Goal: Task Accomplishment & Management: Use online tool/utility

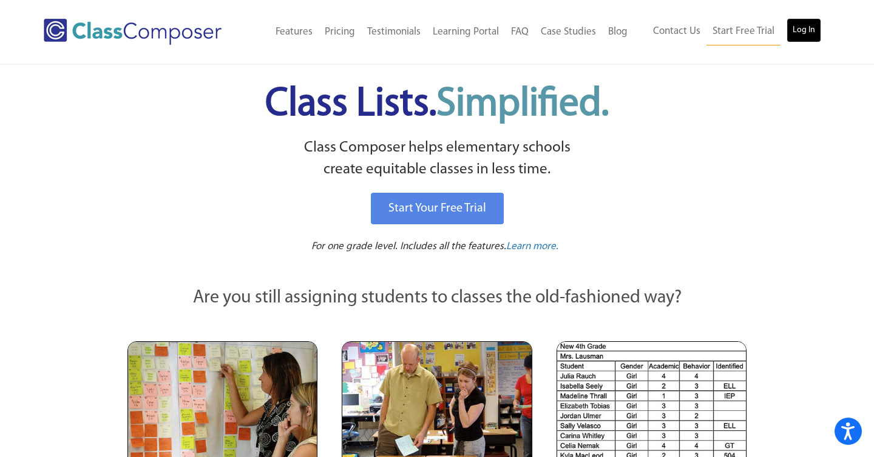
click at [796, 28] on link "Log In" at bounding box center [803, 30] width 35 height 24
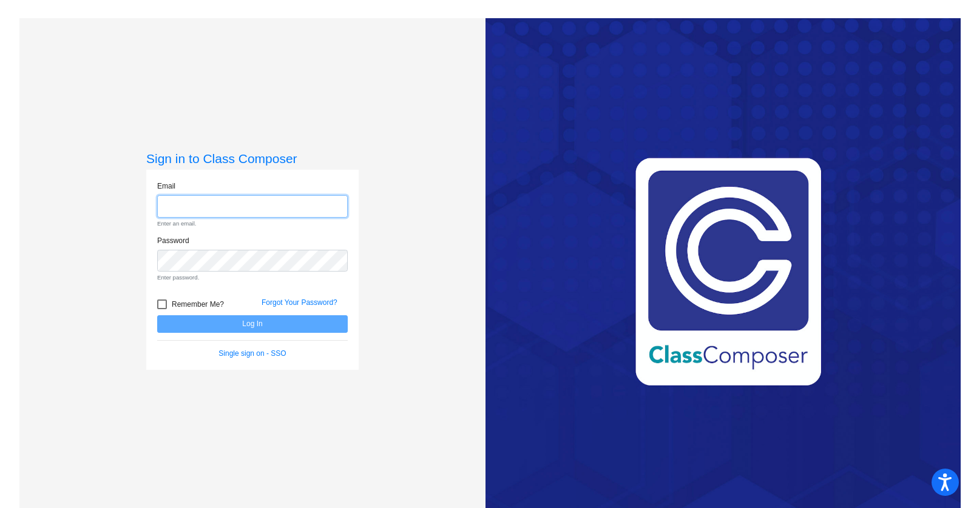
click at [265, 201] on input "email" at bounding box center [252, 206] width 190 height 22
type input "iknox@bethlehemschools.org"
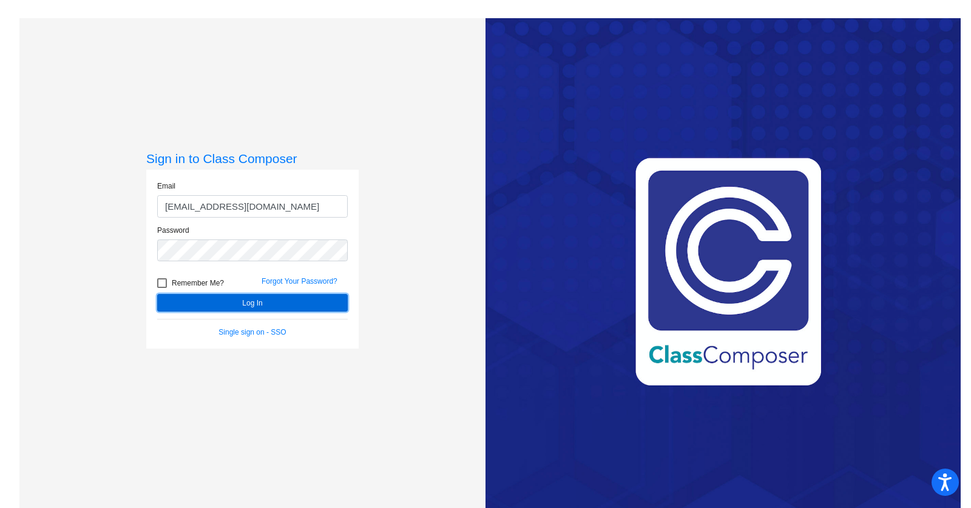
click at [266, 297] on button "Log In" at bounding box center [252, 303] width 190 height 18
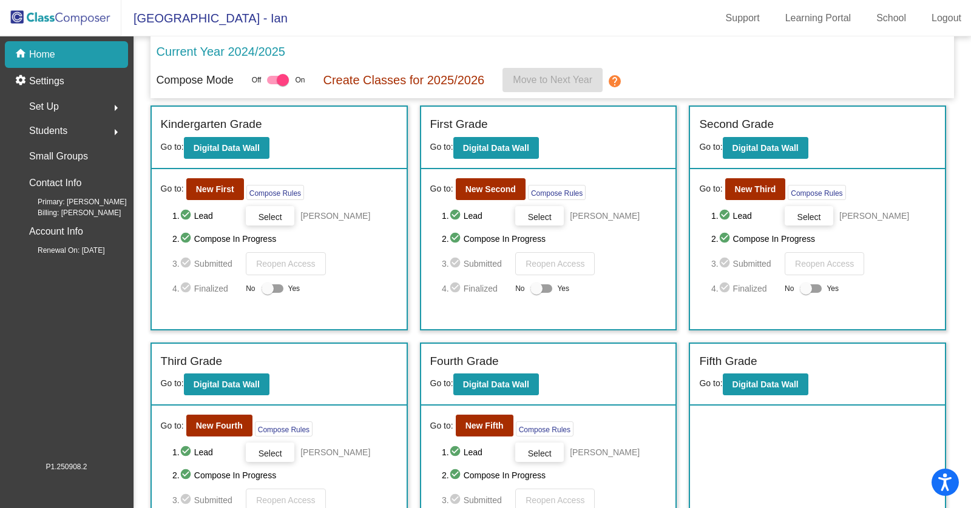
click at [274, 285] on div at bounding box center [272, 289] width 22 height 8
click at [268, 293] on input "Yes" at bounding box center [267, 293] width 1 height 1
checkbox input "true"
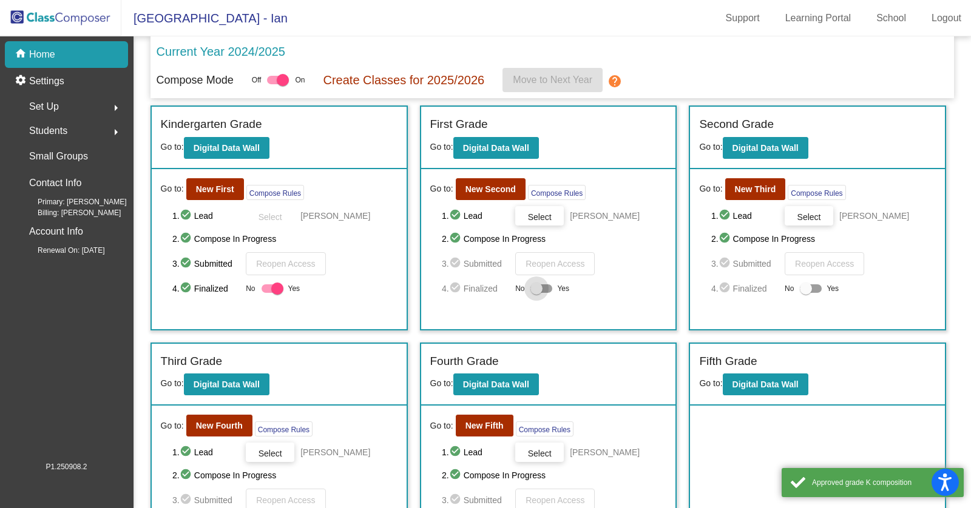
click at [539, 286] on div at bounding box center [536, 289] width 12 height 12
click at [536, 293] on input "Yes" at bounding box center [536, 293] width 1 height 1
checkbox input "true"
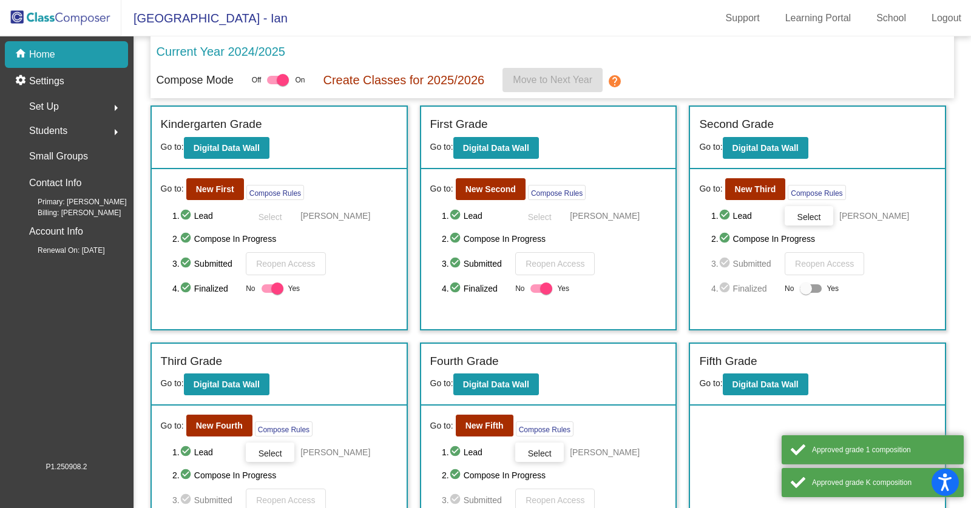
click at [811, 289] on div at bounding box center [811, 289] width 22 height 8
click at [806, 293] on input "Yes" at bounding box center [805, 293] width 1 height 1
checkbox input "true"
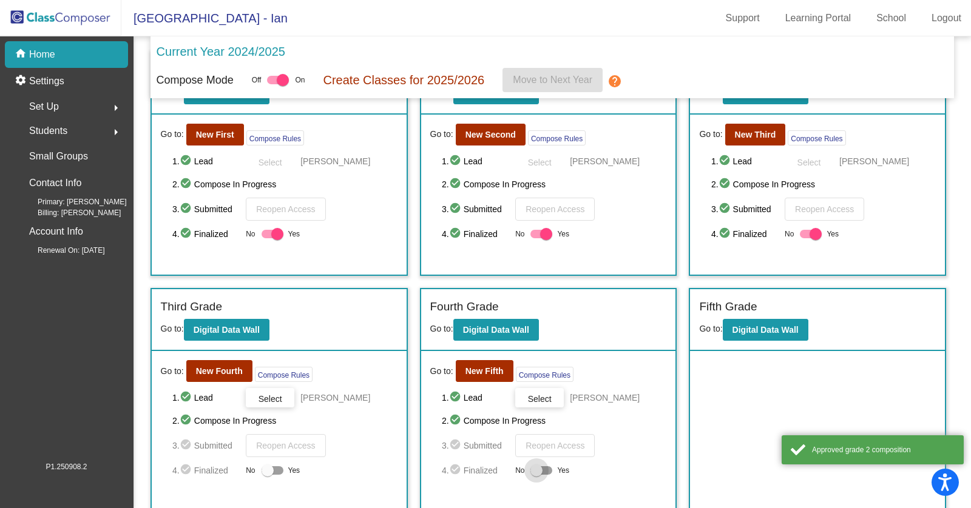
click at [540, 466] on div at bounding box center [541, 470] width 22 height 8
click at [536, 475] on input "Yes" at bounding box center [536, 475] width 1 height 1
checkbox input "true"
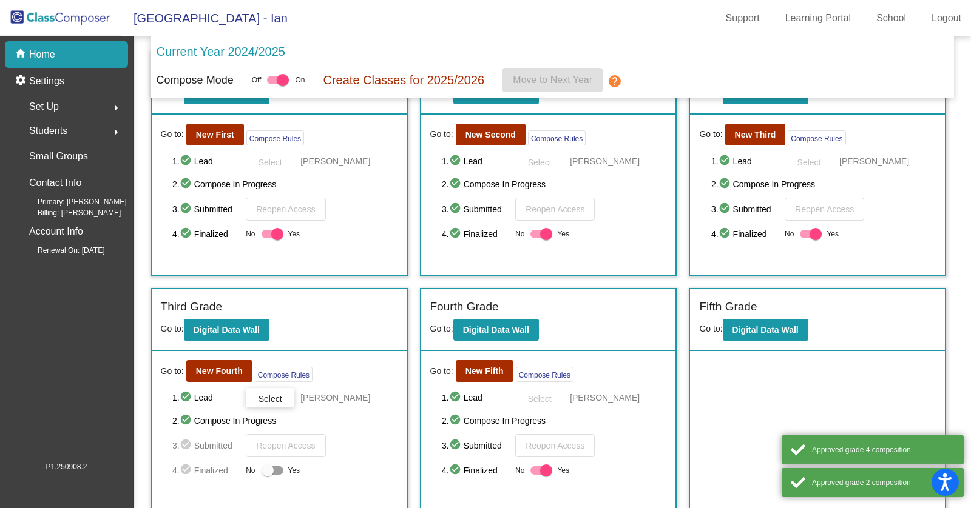
click at [264, 465] on div at bounding box center [267, 471] width 12 height 12
click at [267, 475] on input "Yes" at bounding box center [267, 475] width 1 height 1
checkbox input "true"
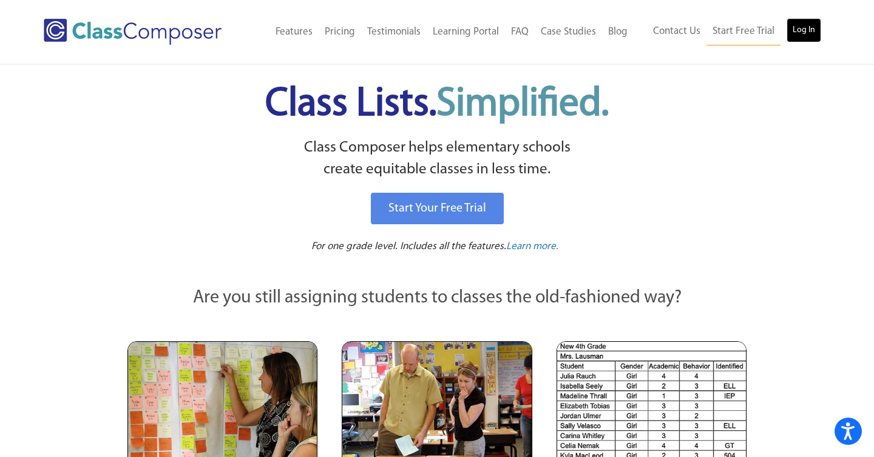
click at [801, 38] on link "Log In" at bounding box center [803, 30] width 35 height 24
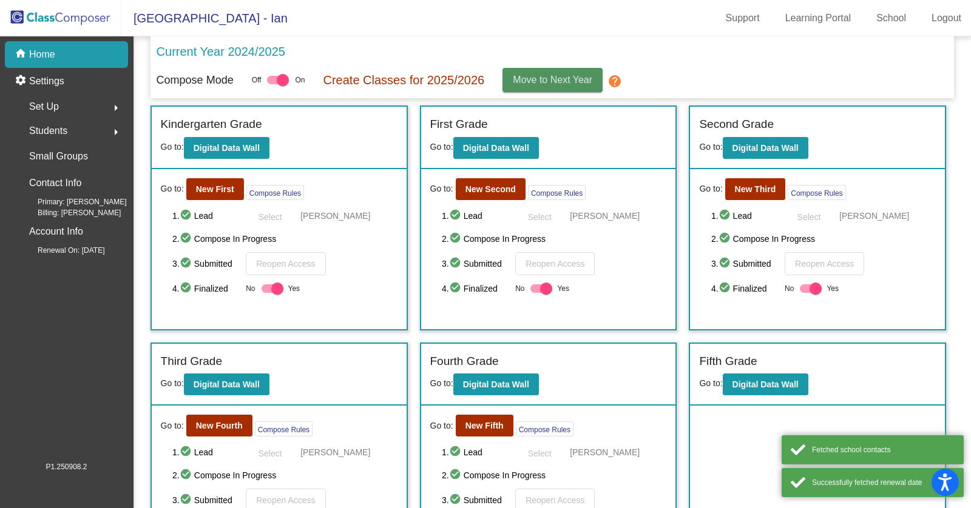
click at [565, 71] on button "Move to Next Year" at bounding box center [552, 80] width 100 height 24
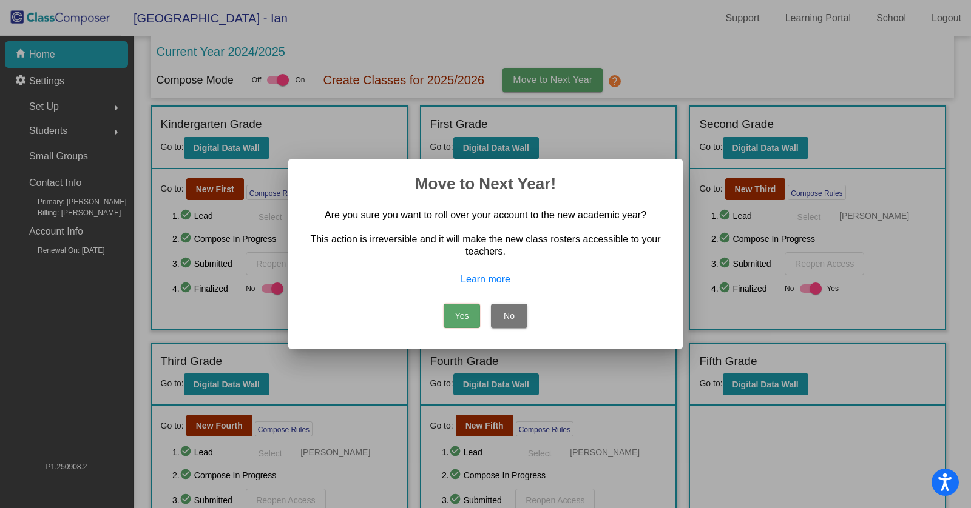
click at [459, 312] on button "Yes" at bounding box center [461, 316] width 36 height 24
